Goal: Feedback & Contribution: Leave review/rating

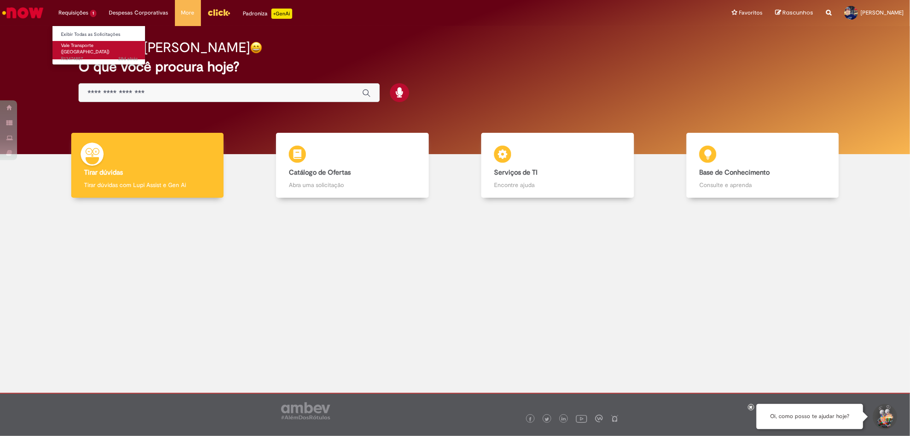
click at [79, 55] on span "28d atrás 28 dias atrás R13474857" at bounding box center [99, 58] width 77 height 7
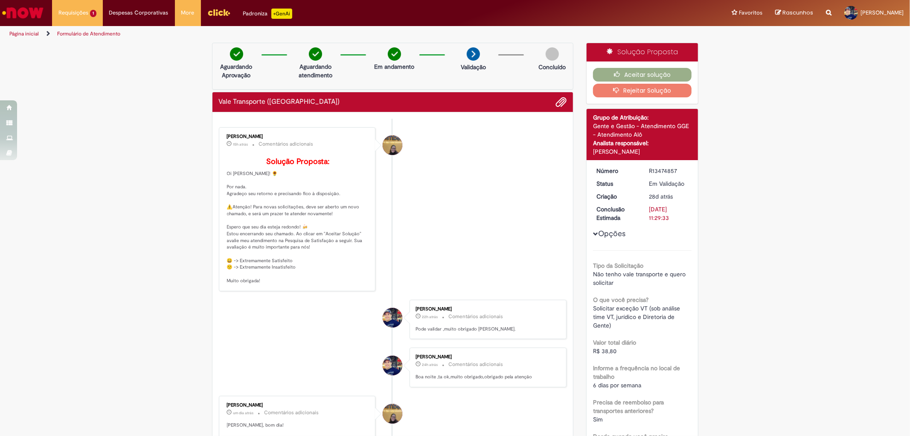
click at [474, 53] on img at bounding box center [473, 53] width 13 height 13
click at [470, 56] on img at bounding box center [473, 53] width 13 height 13
click at [609, 71] on button "Aceitar solução" at bounding box center [642, 75] width 99 height 14
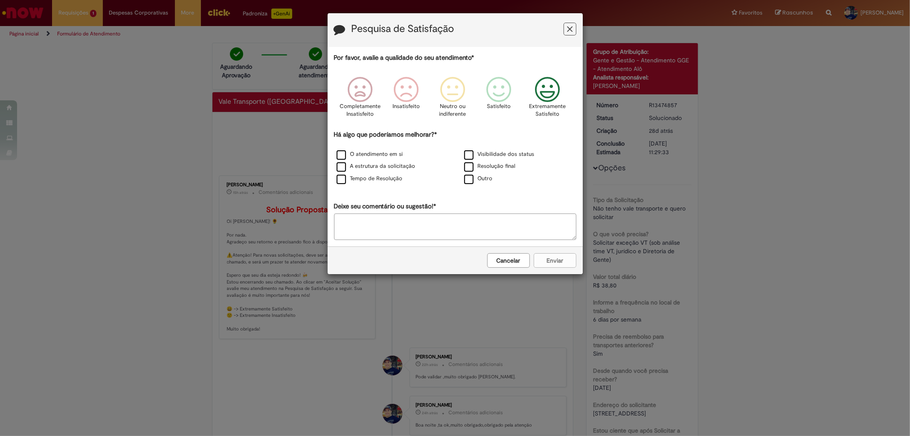
click at [548, 86] on icon "Feedback" at bounding box center [547, 90] width 32 height 26
click at [340, 158] on label "O atendimento em si" at bounding box center [370, 154] width 67 height 8
click at [344, 168] on label "A estrutura da solicitação" at bounding box center [376, 166] width 79 height 8
click at [344, 182] on label "Tempo de Resolução" at bounding box center [370, 179] width 66 height 8
click at [471, 155] on label "Visibilidade dos status" at bounding box center [499, 154] width 70 height 8
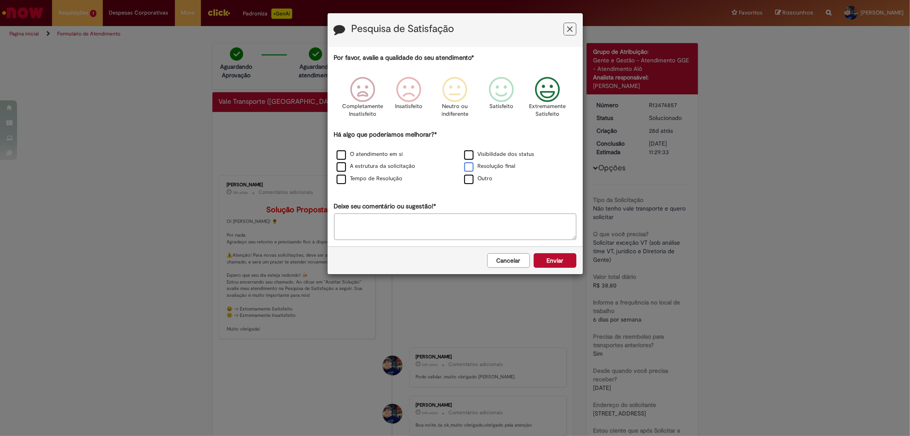
click at [468, 170] on label "Resolução final" at bounding box center [490, 166] width 52 height 8
click at [454, 227] on textarea "Deixe seu comentário ou sugestão!*" at bounding box center [455, 226] width 242 height 26
click at [522, 225] on textarea "**********" at bounding box center [455, 226] width 242 height 26
click at [525, 226] on textarea "**********" at bounding box center [455, 226] width 242 height 26
type textarea "**********"
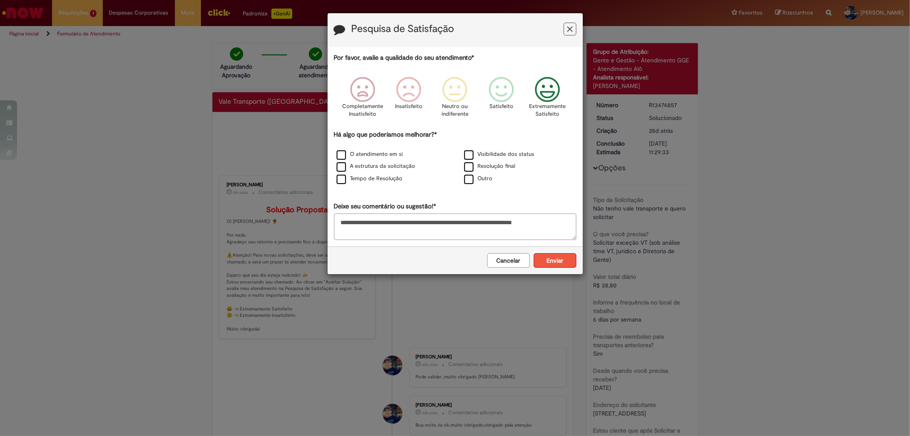
click at [541, 262] on button "Enviar" at bounding box center [555, 260] width 43 height 15
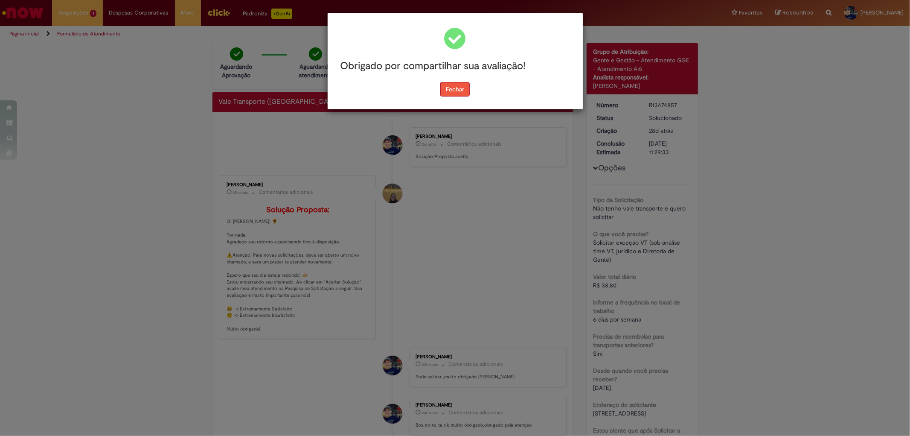
click at [455, 84] on button "Fechar" at bounding box center [454, 89] width 29 height 15
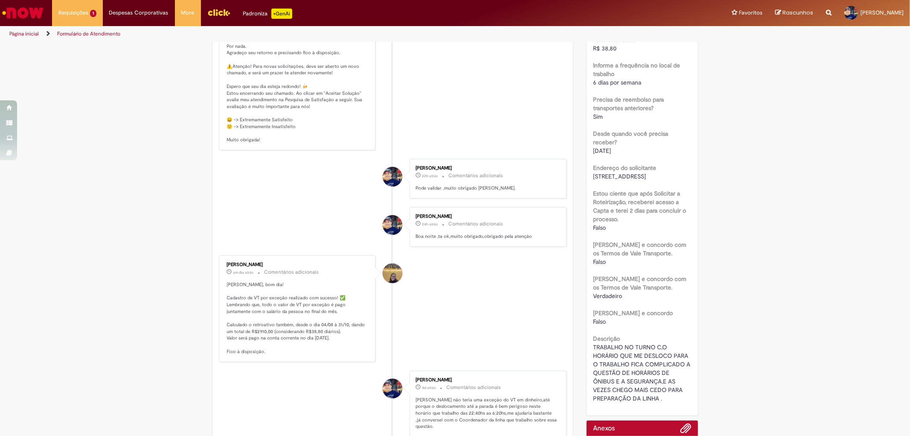
scroll to position [427, 0]
